Goal: Information Seeking & Learning: Check status

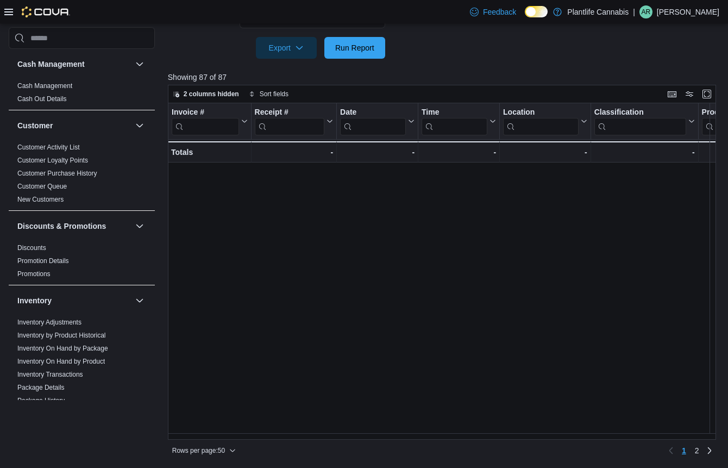
scroll to position [493, 286]
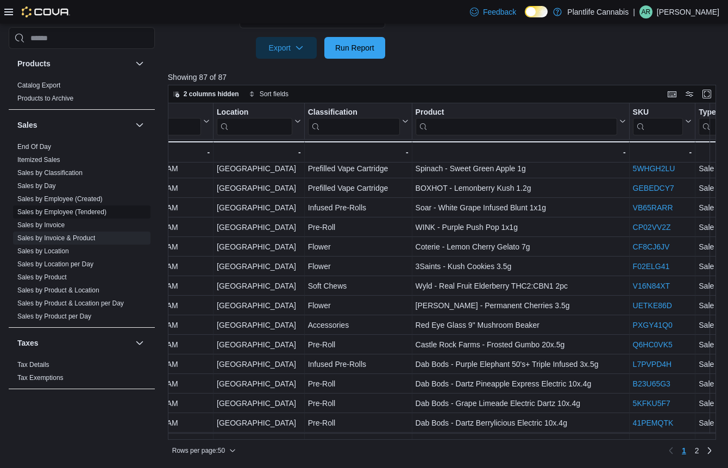
click at [83, 213] on link "Sales by Employee (Tendered)" at bounding box center [61, 212] width 89 height 8
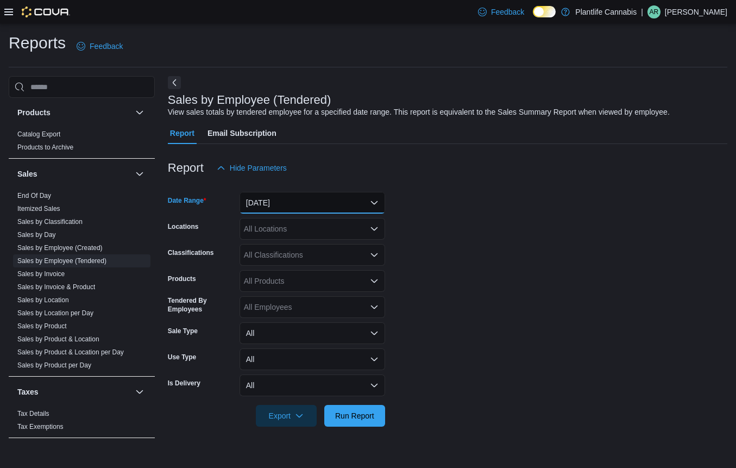
click at [289, 206] on button "[DATE]" at bounding box center [313, 203] width 146 height 22
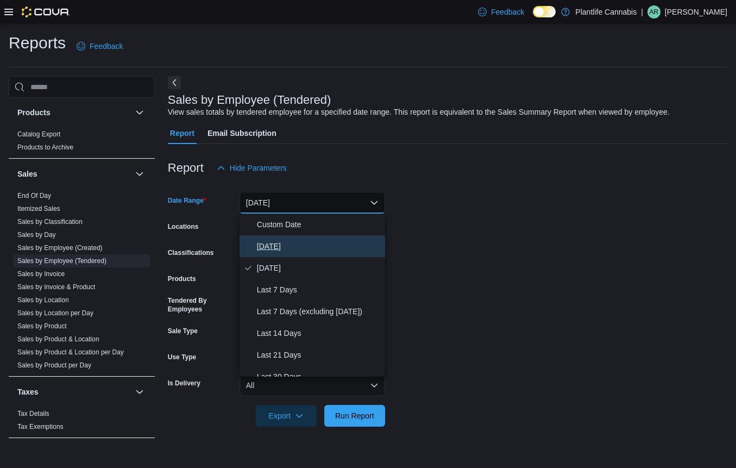
click at [293, 253] on button "[DATE]" at bounding box center [313, 246] width 146 height 22
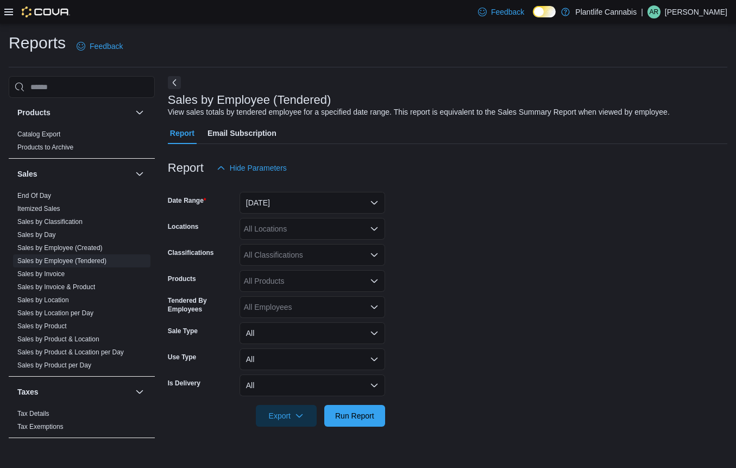
click at [293, 221] on div "All Locations" at bounding box center [313, 229] width 146 height 22
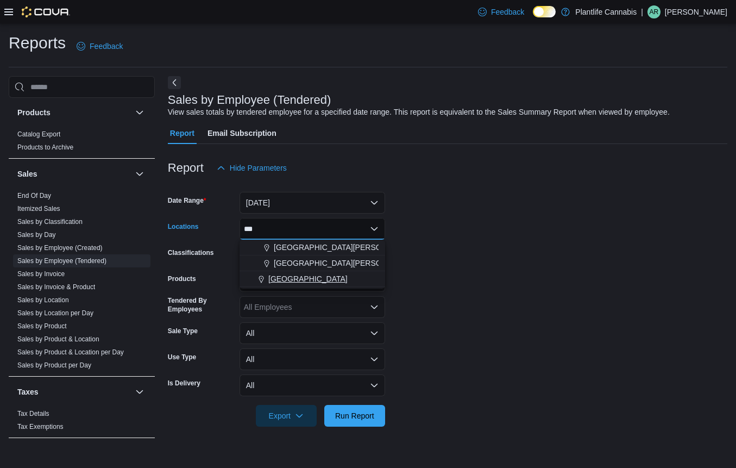
type input "***"
click at [329, 276] on span "[GEOGRAPHIC_DATA]" at bounding box center [307, 278] width 79 height 11
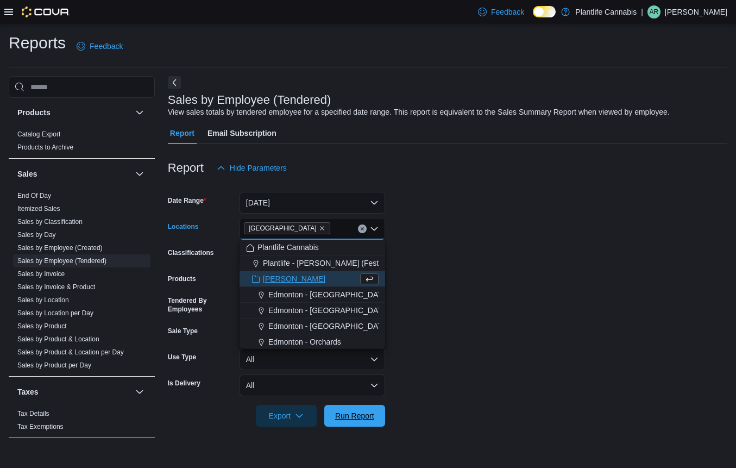
click at [362, 425] on span "Run Report" at bounding box center [355, 416] width 48 height 22
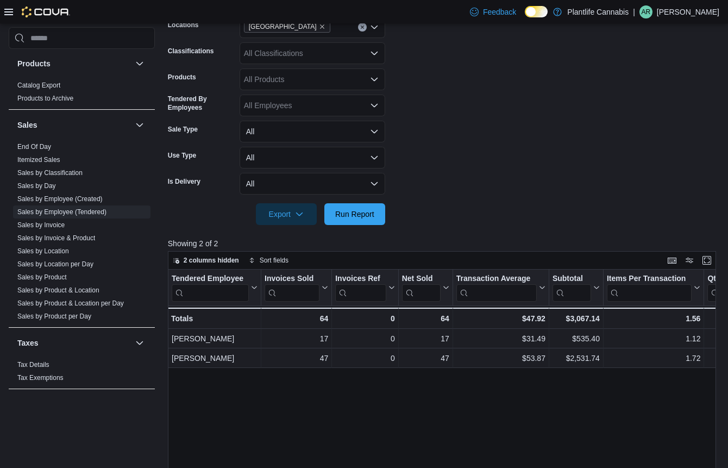
scroll to position [193, 0]
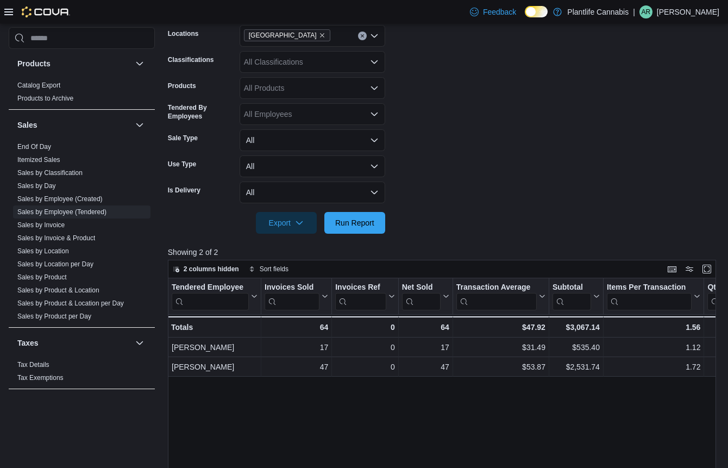
click at [304, 61] on div "All Classifications" at bounding box center [313, 62] width 146 height 22
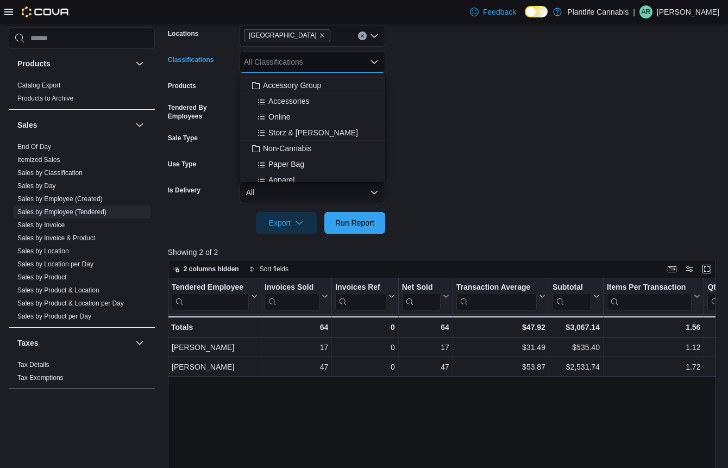
scroll to position [148, 0]
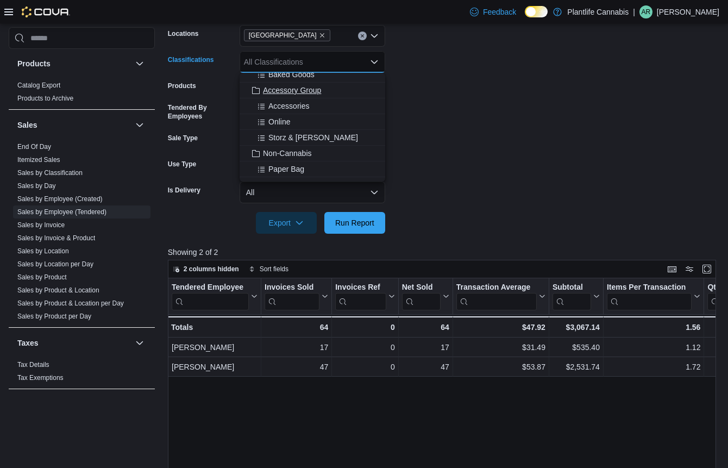
click at [307, 91] on span "Accessory Group" at bounding box center [292, 90] width 58 height 11
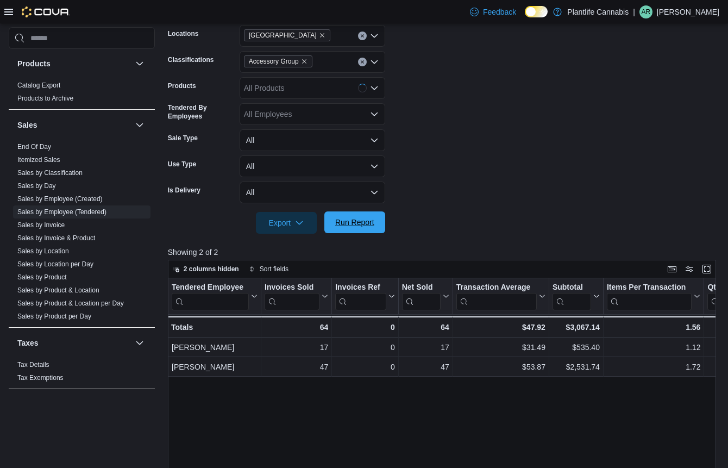
click at [344, 217] on span "Run Report" at bounding box center [355, 222] width 48 height 22
click at [48, 224] on link "Sales by Invoice" at bounding box center [40, 225] width 47 height 8
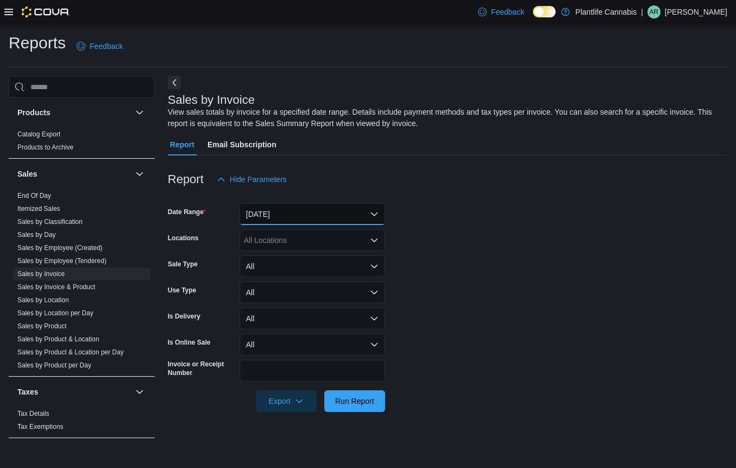
click at [287, 214] on button "[DATE]" at bounding box center [313, 214] width 146 height 22
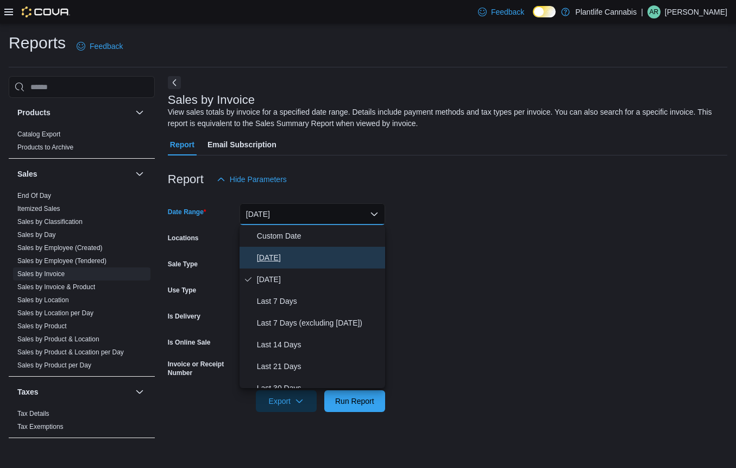
click at [277, 257] on span "[DATE]" at bounding box center [319, 257] width 124 height 13
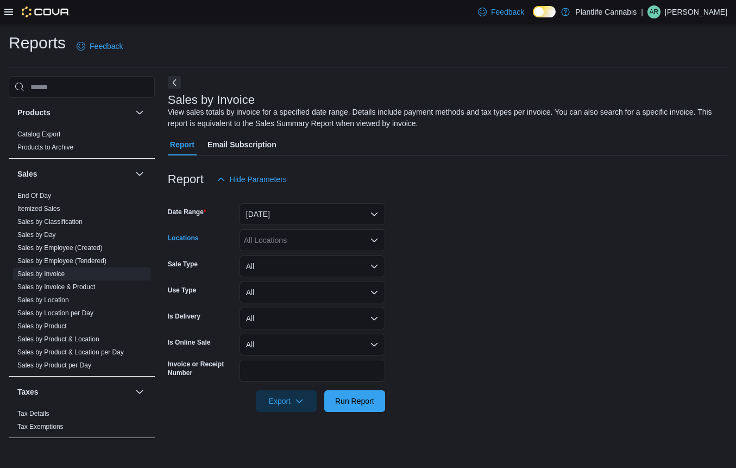
click at [282, 242] on div "All Locations" at bounding box center [313, 240] width 146 height 22
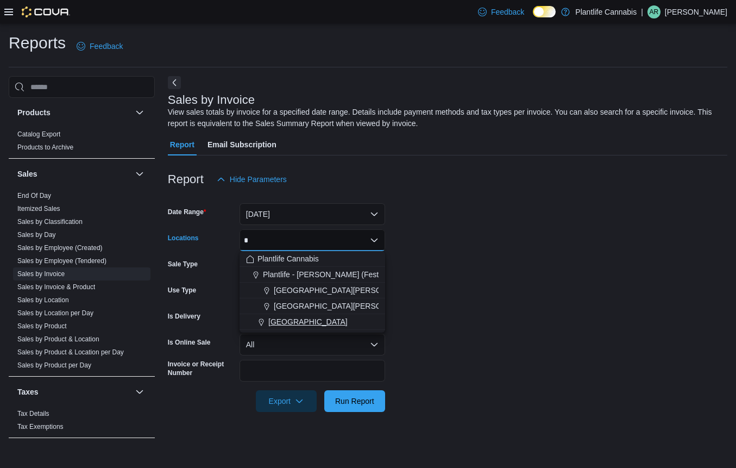
type input "*"
click at [288, 318] on span "[GEOGRAPHIC_DATA]" at bounding box center [307, 321] width 79 height 11
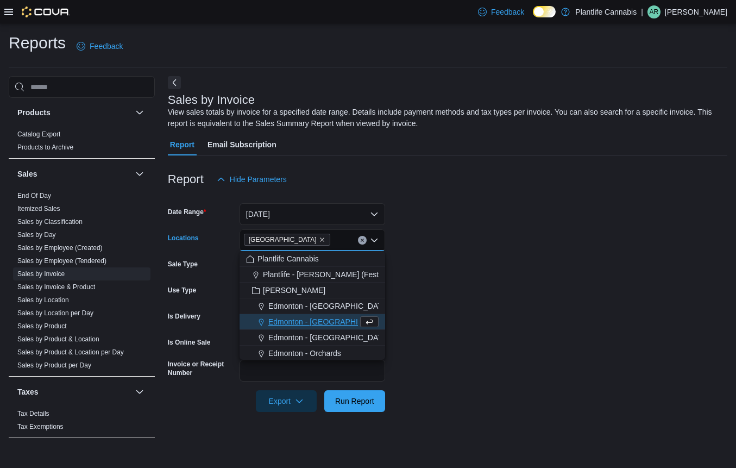
click at [452, 412] on div at bounding box center [447, 418] width 559 height 13
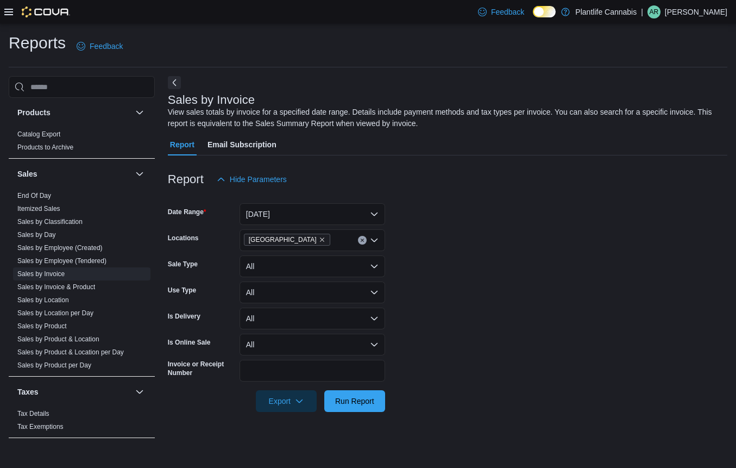
click at [381, 413] on div at bounding box center [447, 418] width 559 height 13
click at [375, 409] on span "Run Report" at bounding box center [355, 400] width 48 height 22
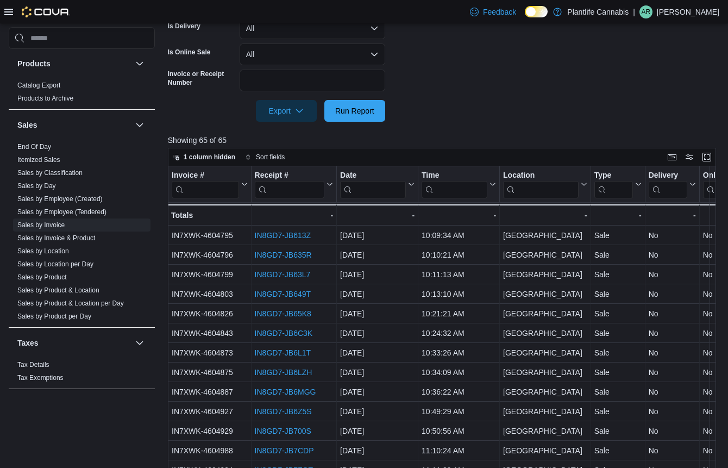
scroll to position [353, 0]
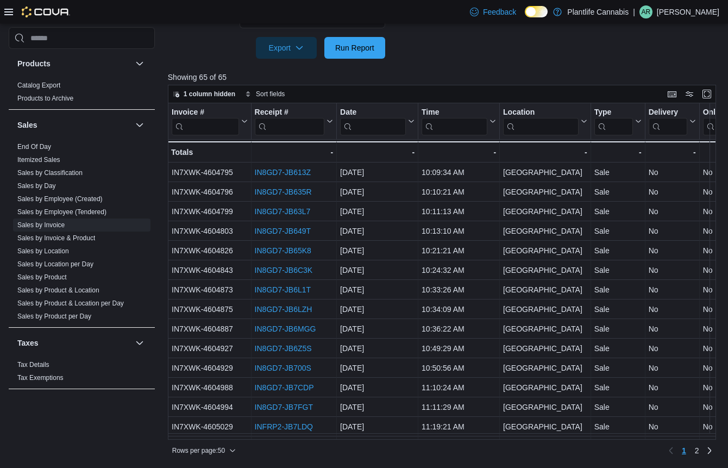
drag, startPoint x: 269, startPoint y: 440, endPoint x: 320, endPoint y: 440, distance: 50.5
click at [320, 440] on div "Rows per page : 50 Page 1 of 2 1 2" at bounding box center [442, 449] width 549 height 20
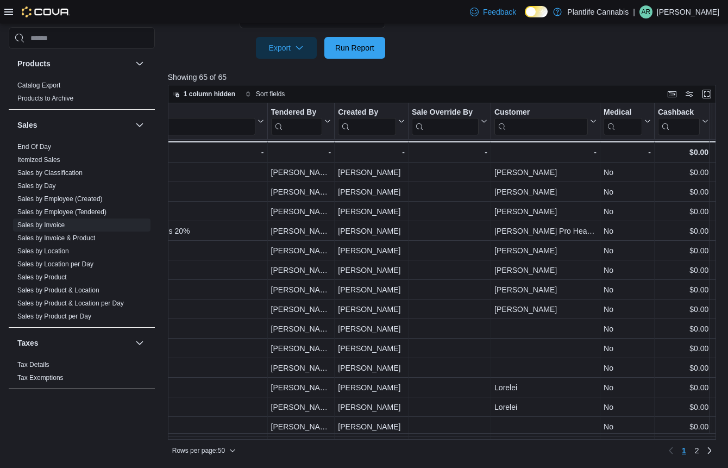
scroll to position [0, 1404]
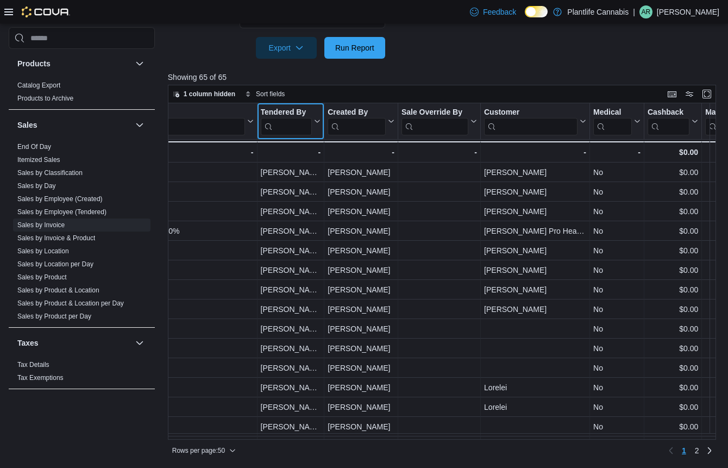
click at [299, 124] on input "search" at bounding box center [286, 126] width 52 height 17
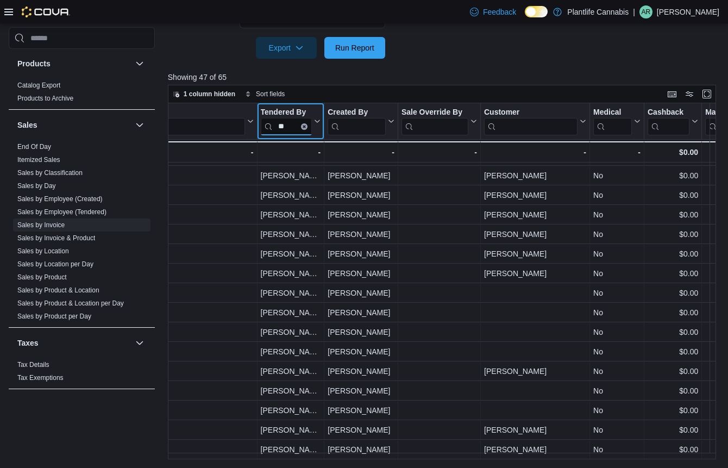
scroll to position [628, 1404]
type input "**"
